Goal: Communication & Community: Answer question/provide support

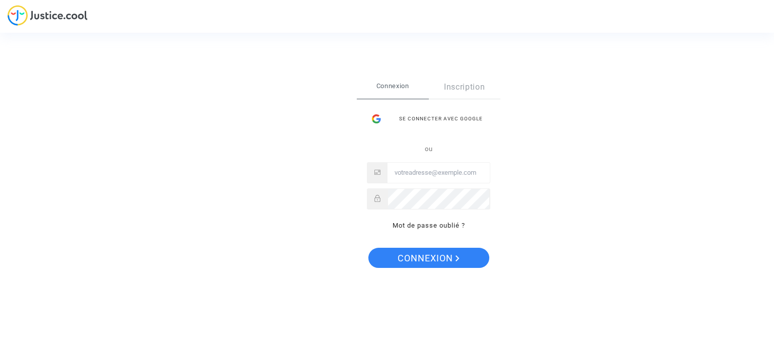
click at [403, 171] on input "Email" at bounding box center [439, 173] width 102 height 20
type input "mprkapconfort@gmail.com"
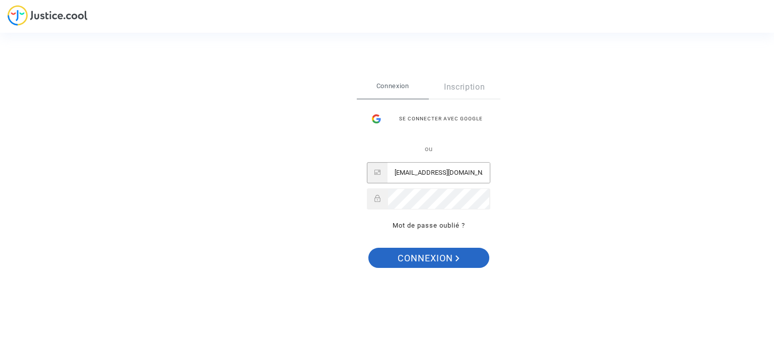
click at [429, 258] on span "Connexion" at bounding box center [429, 258] width 62 height 21
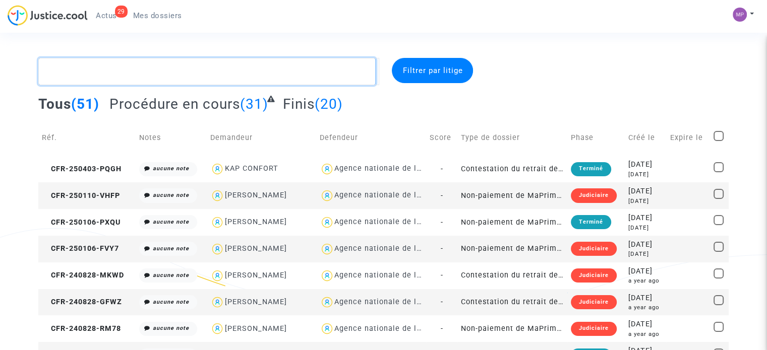
click at [173, 70] on textarea at bounding box center [206, 71] width 337 height 27
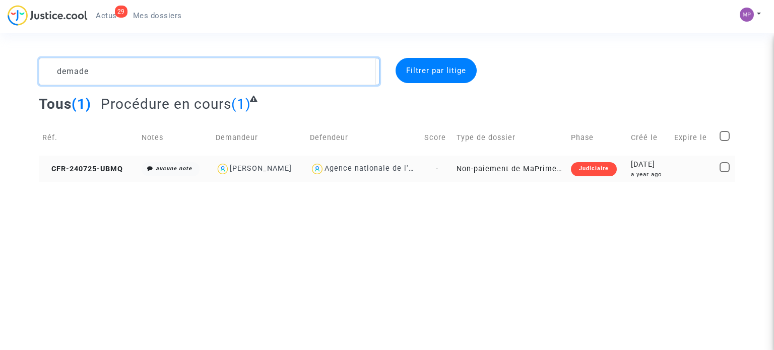
type textarea "demade"
click at [514, 168] on td "Non-paiement de MaPrimeRenov' par l'ANAH (mandataire)" at bounding box center [510, 169] width 114 height 27
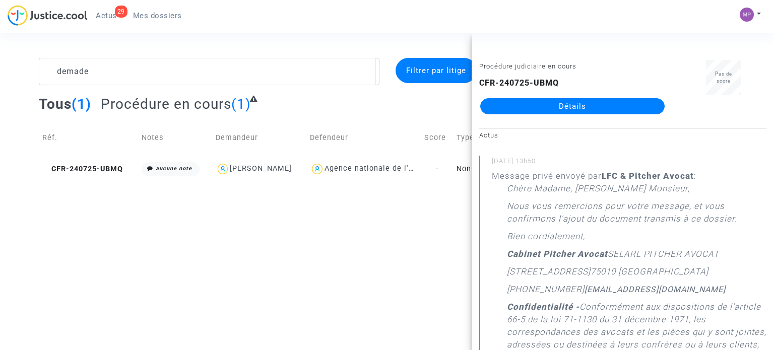
click at [397, 182] on html "29 Actus Mes dossiers Mon profil Paramètres Déconnexion demade Filtrer par liti…" at bounding box center [387, 91] width 774 height 182
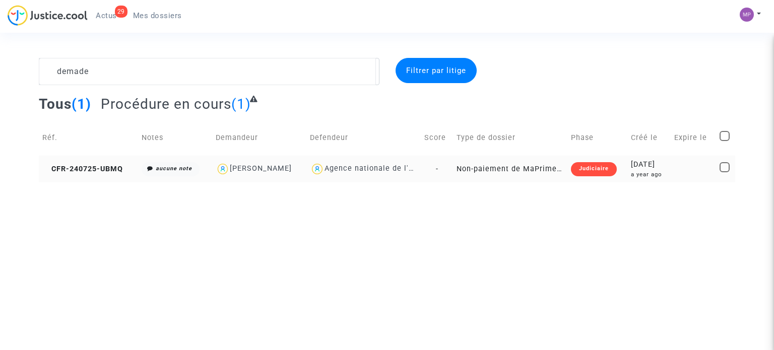
click at [451, 173] on td "-" at bounding box center [437, 169] width 33 height 27
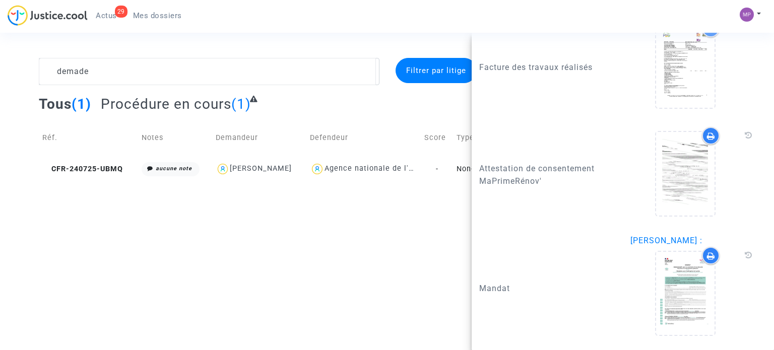
scroll to position [1626, 0]
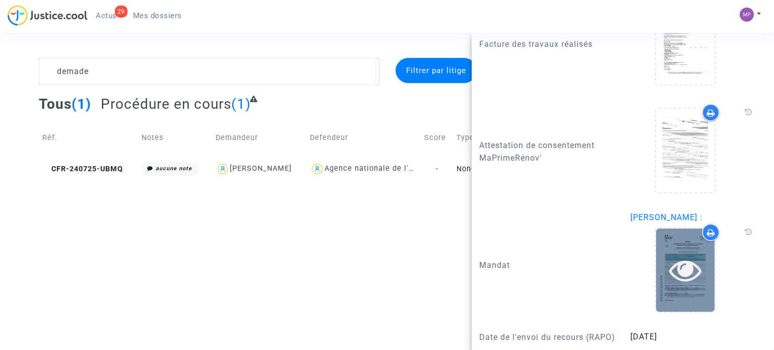
click at [669, 231] on div at bounding box center [685, 270] width 58 height 83
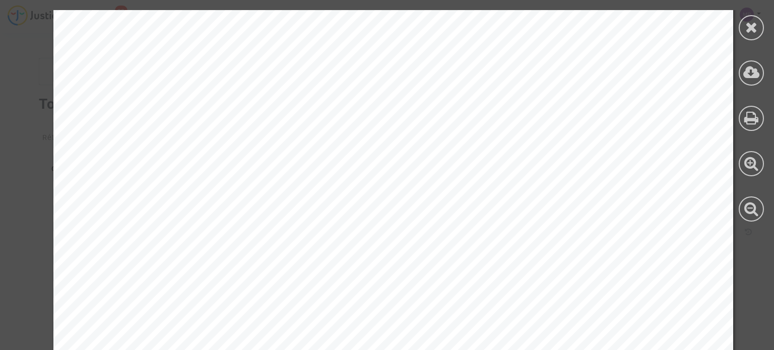
scroll to position [0, 0]
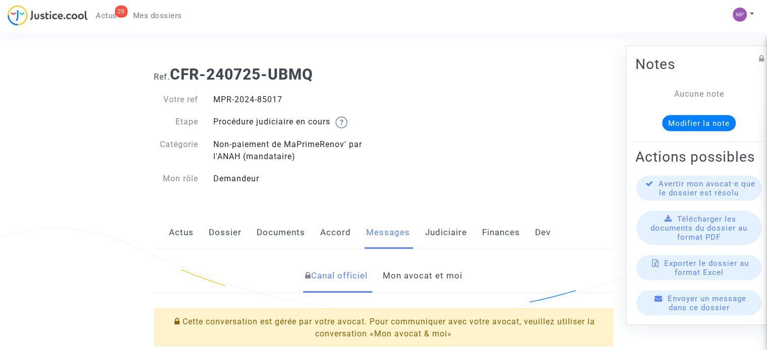
click at [415, 280] on link "Mon avocat et moi" at bounding box center [422, 276] width 80 height 33
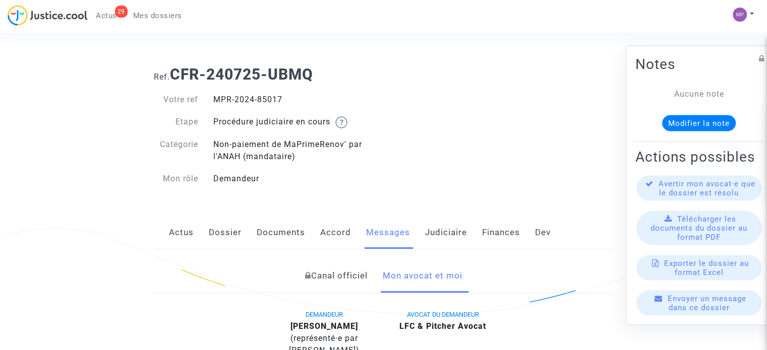
click at [496, 92] on div "Ref. CFR-240725-UBMQ Votre ref MPR-2024-85017 Etape Procédure judiciaire en cou…" at bounding box center [383, 127] width 474 height 138
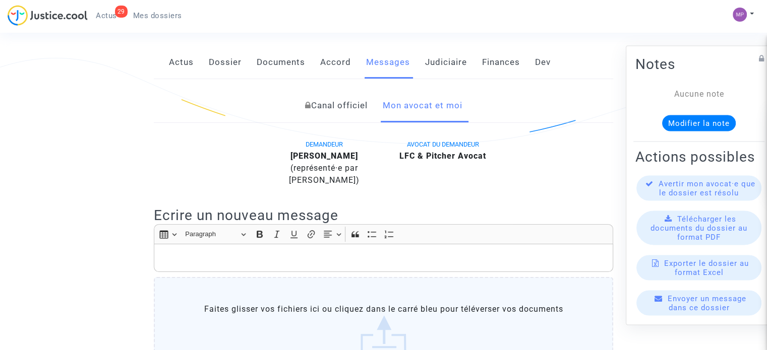
scroll to position [210, 0]
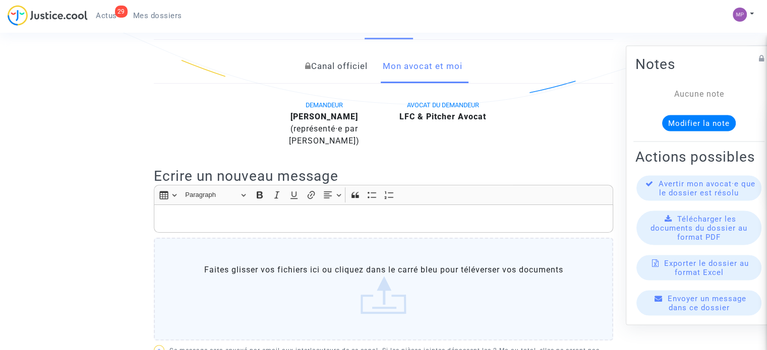
click at [238, 217] on p "Rich Text Editor, main" at bounding box center [383, 219] width 449 height 13
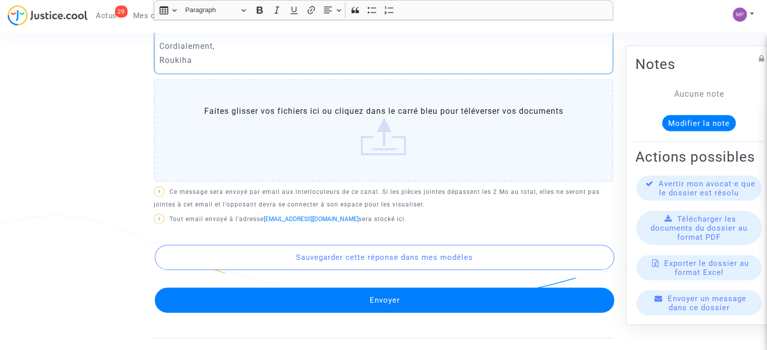
scroll to position [448, 0]
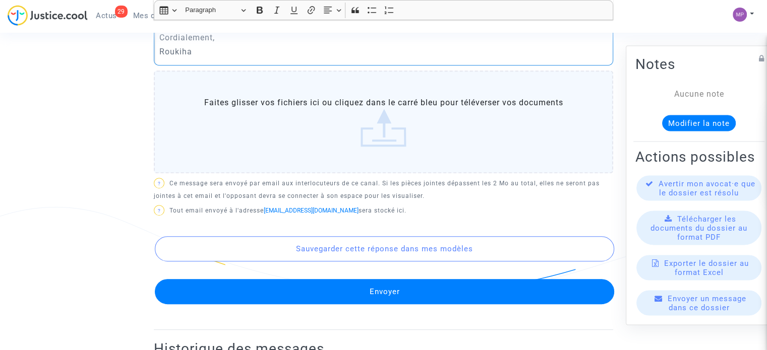
click at [381, 294] on button "Envoyer" at bounding box center [384, 291] width 459 height 25
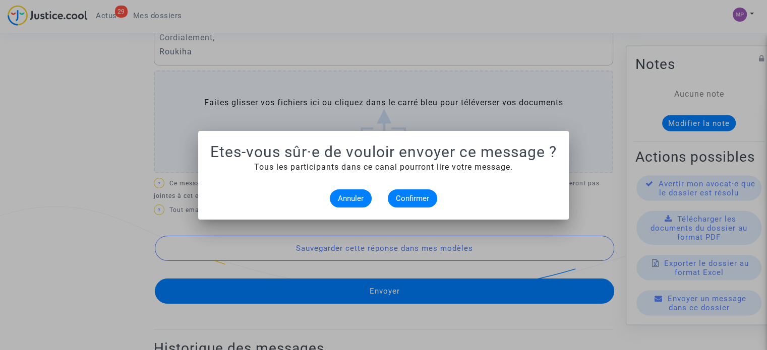
scroll to position [0, 0]
click at [404, 197] on span "Confirmer" at bounding box center [412, 198] width 33 height 9
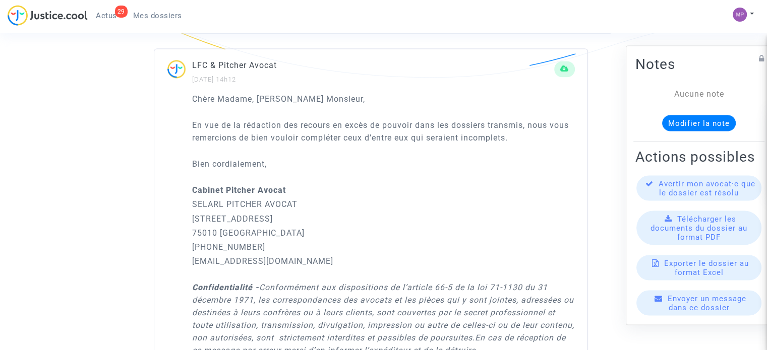
scroll to position [1530, 0]
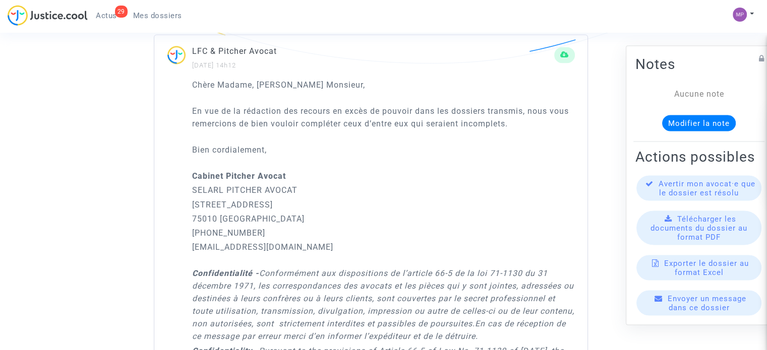
click at [404, 199] on p "201 rue du Faubourg Saint-Denis" at bounding box center [383, 205] width 383 height 13
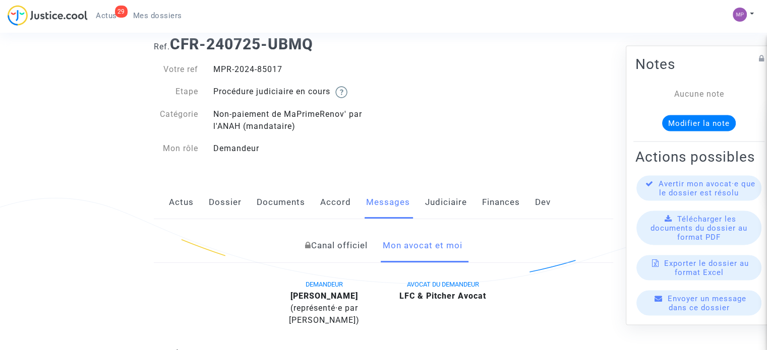
scroll to position [0, 0]
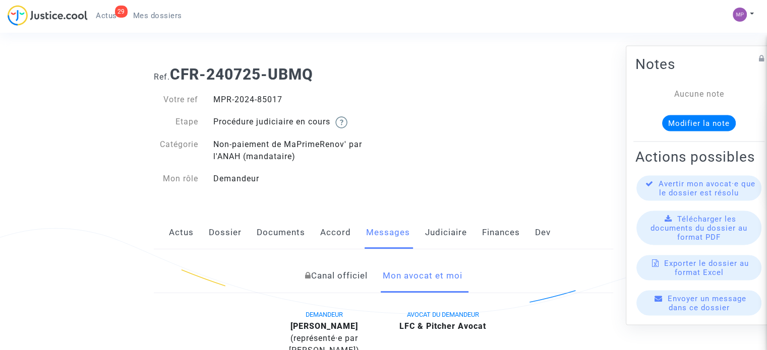
click at [114, 12] on span "Actus" at bounding box center [106, 15] width 21 height 9
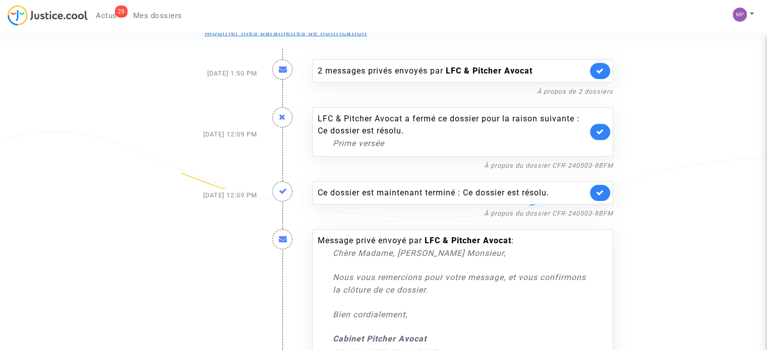
scroll to position [109, 0]
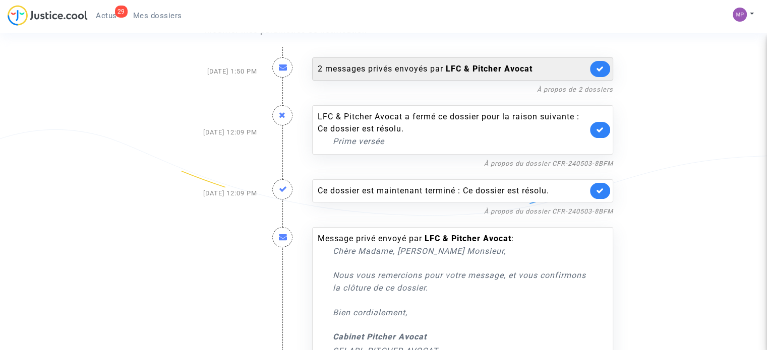
click at [417, 65] on div "2 messages privés envoyés par LFC & Pitcher Avocat" at bounding box center [453, 69] width 270 height 12
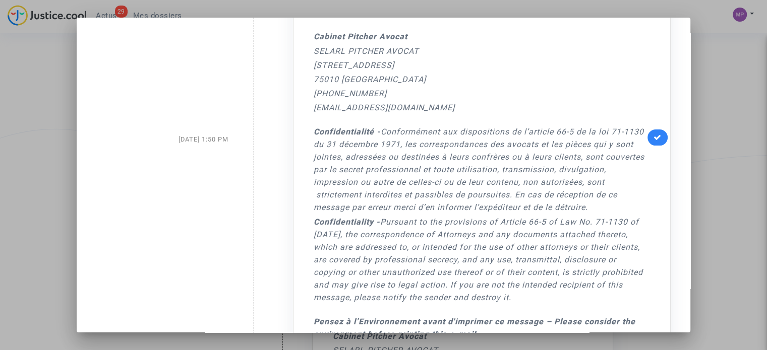
scroll to position [0, 0]
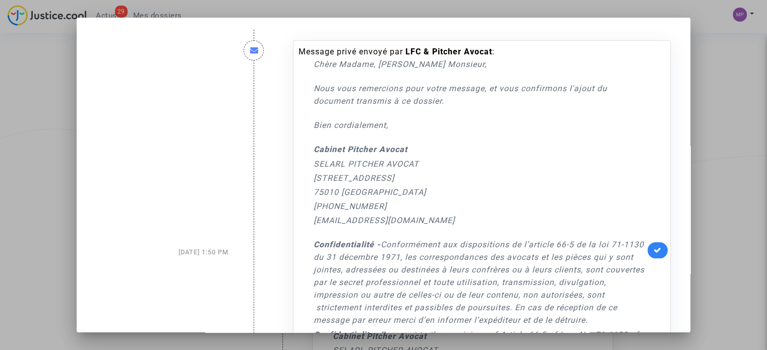
click at [714, 54] on div at bounding box center [383, 175] width 767 height 350
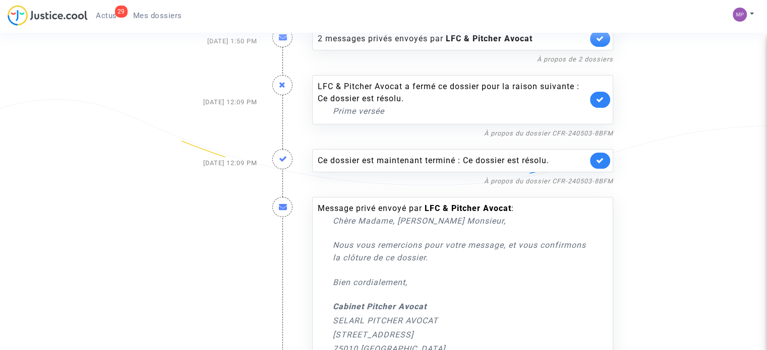
scroll to position [144, 0]
